Goal: Information Seeking & Learning: Learn about a topic

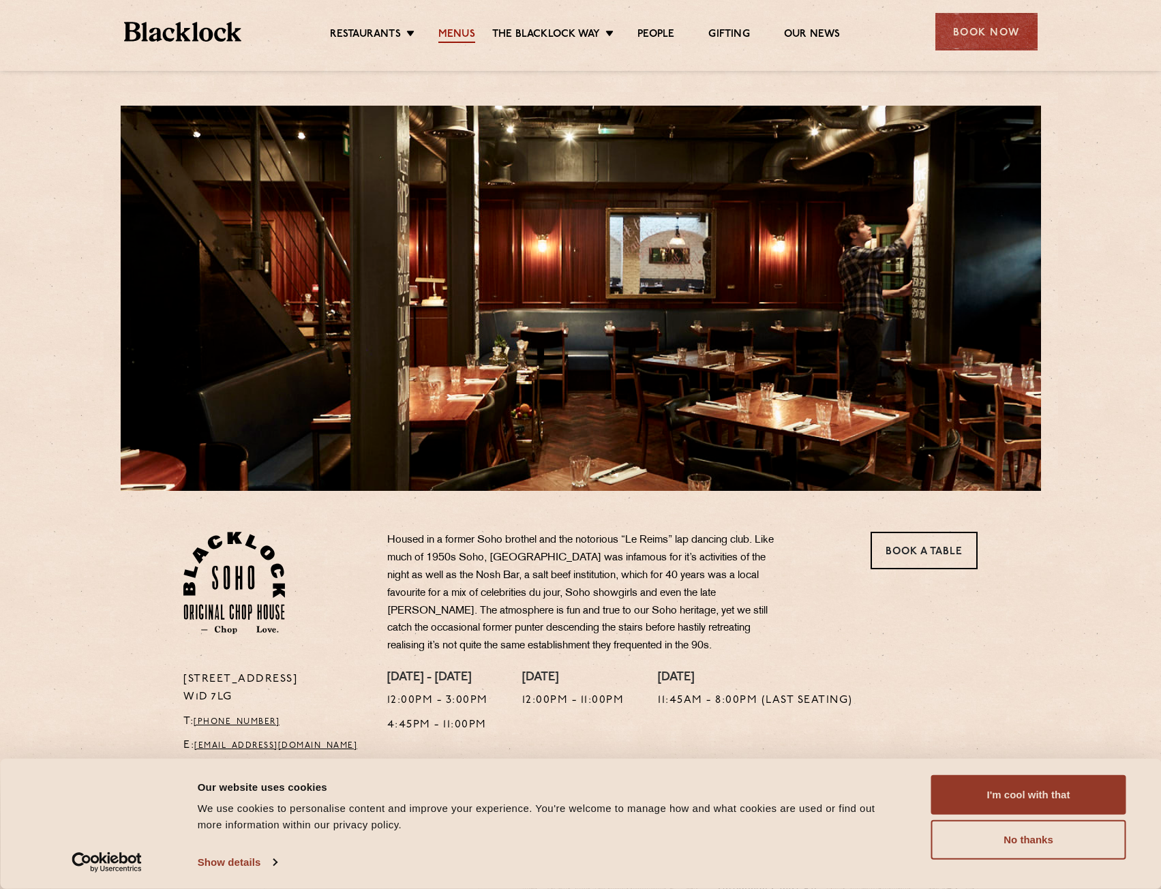
click at [457, 29] on link "Menus" at bounding box center [456, 35] width 37 height 15
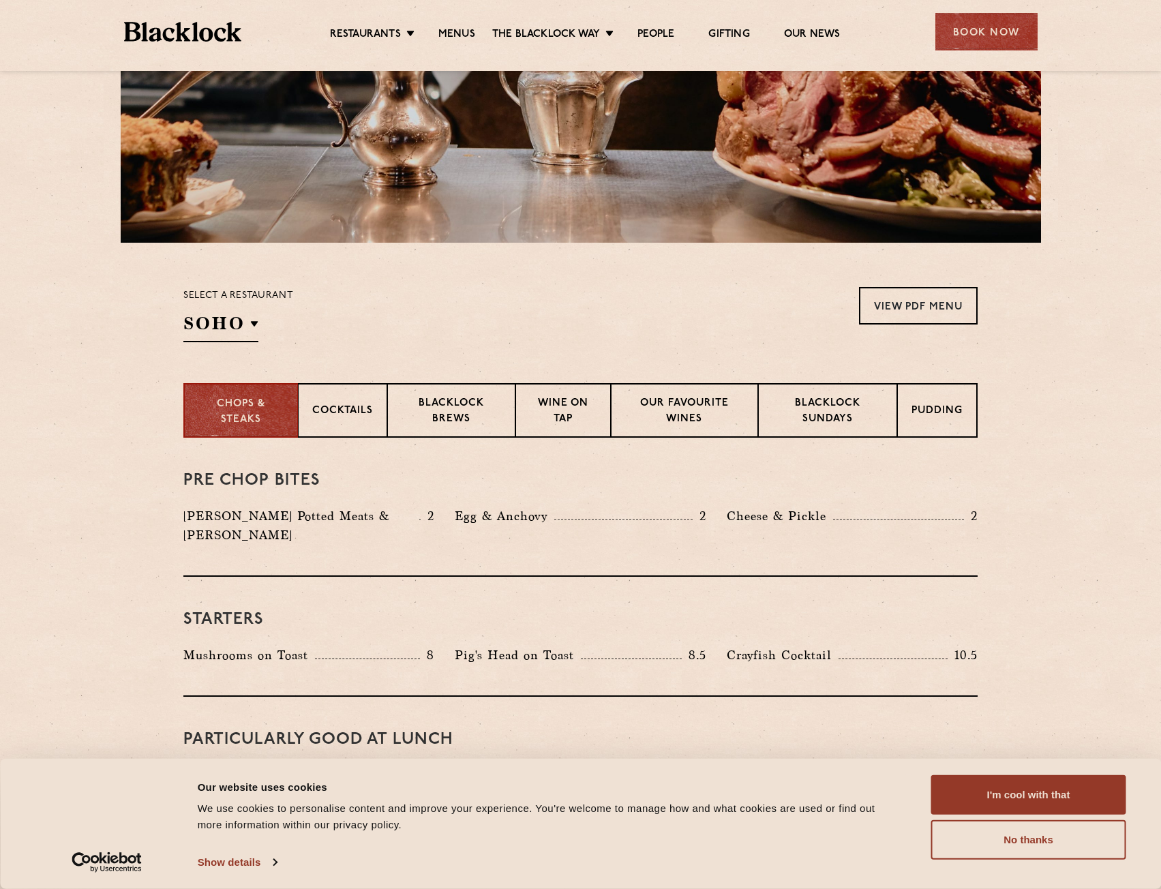
scroll to position [273, 0]
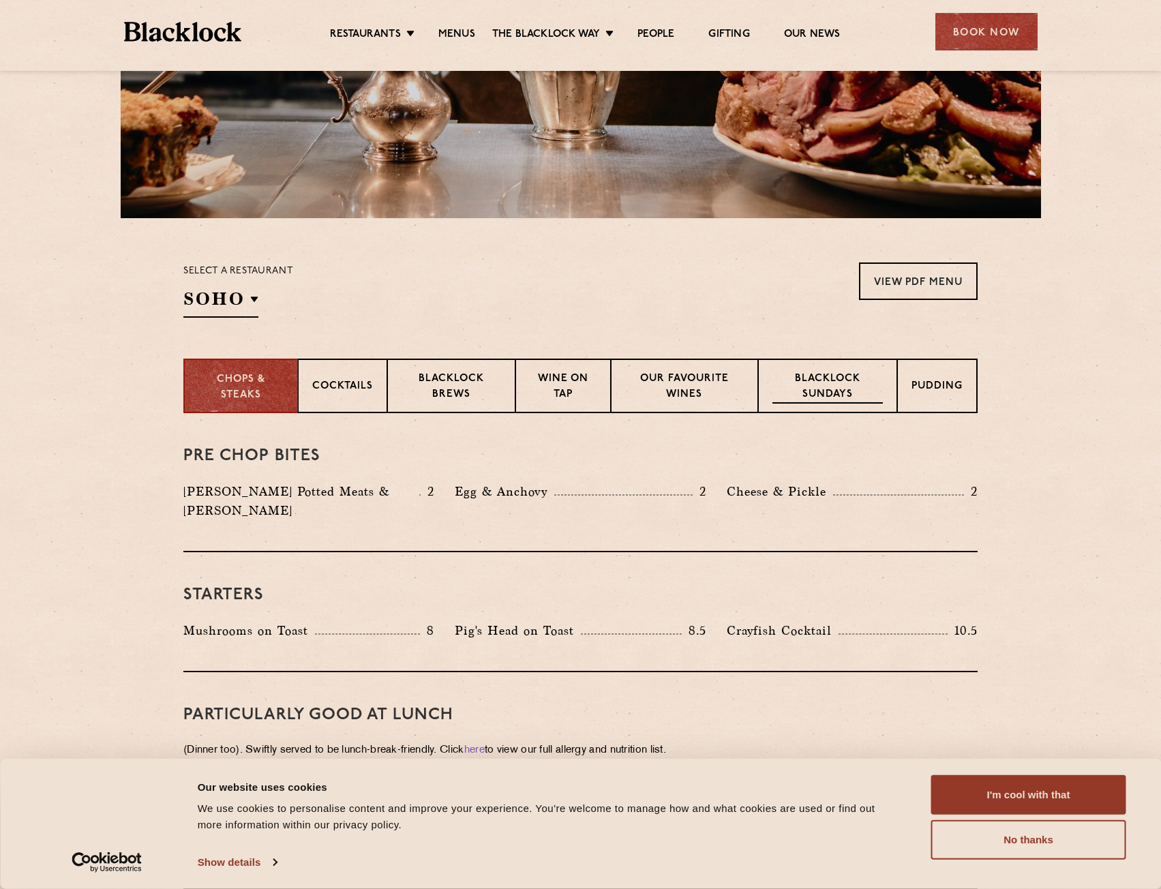
click at [853, 378] on p "Blacklock Sundays" at bounding box center [827, 387] width 110 height 32
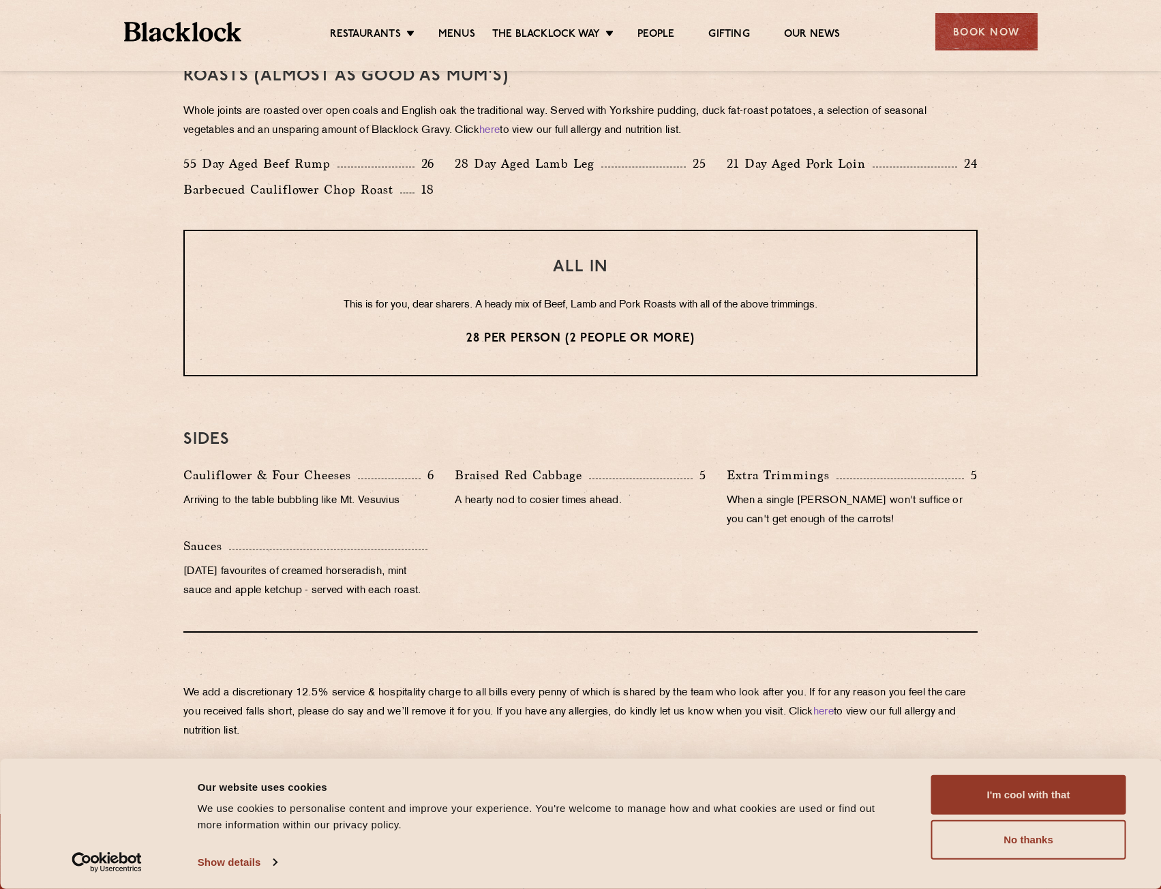
scroll to position [1022, 0]
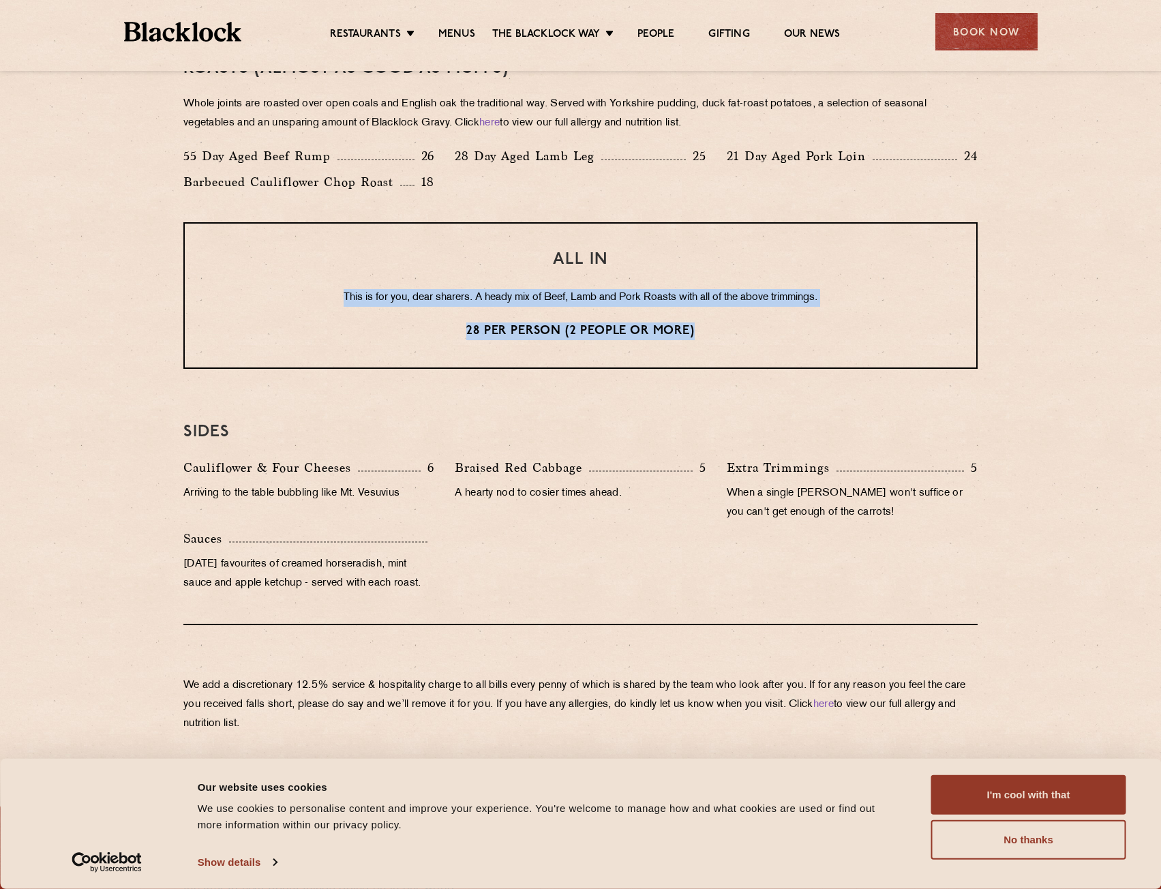
drag, startPoint x: 736, startPoint y: 322, endPoint x: 324, endPoint y: 297, distance: 412.5
click at [324, 297] on div "ALL IN This is for you, dear sharers. A heady mix of Beef, Lamb and Pork Roasts…" at bounding box center [580, 295] width 794 height 147
click at [120, 304] on section "Eye openers If you had a big [DATE] or need a little booster to kickstart your …" at bounding box center [580, 217] width 1161 height 1109
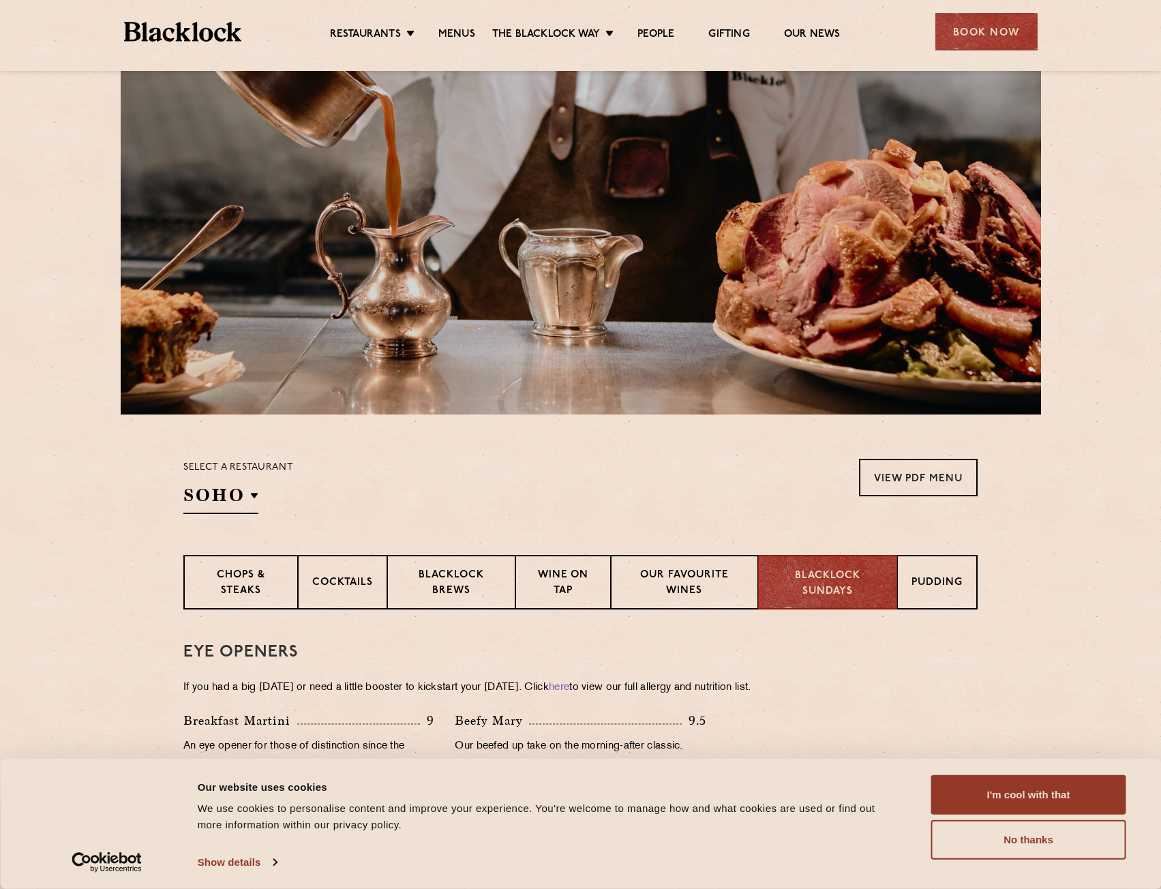
scroll to position [0, 0]
